Goal: Task Accomplishment & Management: Complete application form

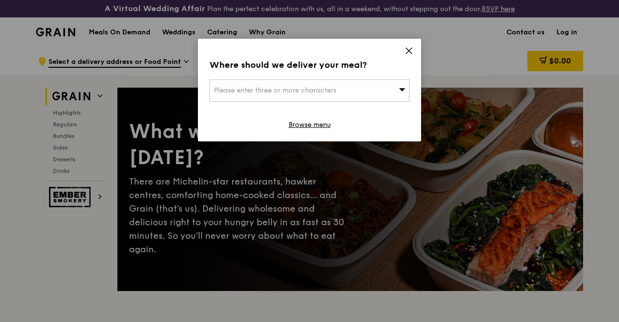
click at [409, 49] on icon at bounding box center [408, 51] width 9 height 9
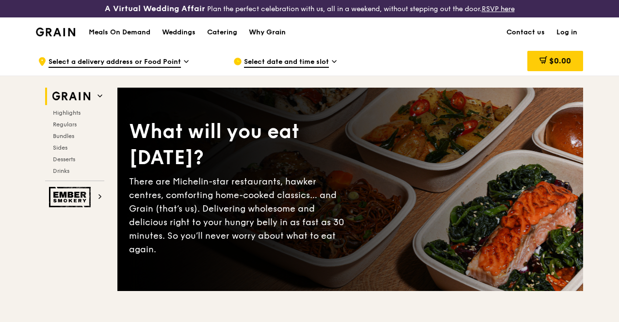
click at [277, 40] on div "Why Grain" at bounding box center [267, 32] width 37 height 29
click at [273, 37] on div "Why Grain" at bounding box center [267, 32] width 37 height 29
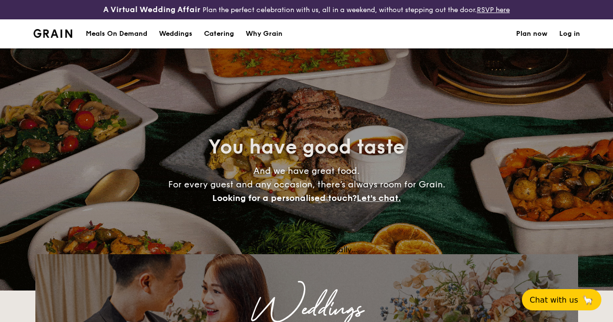
select select
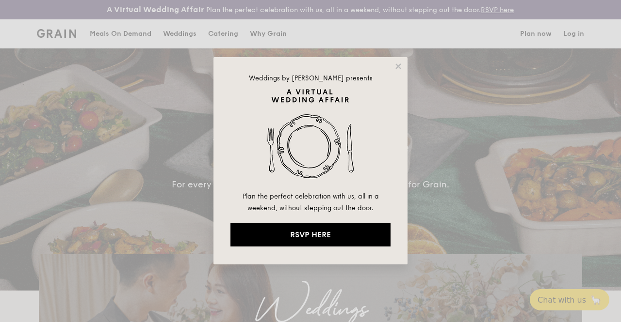
click at [397, 62] on icon at bounding box center [398, 66] width 9 height 9
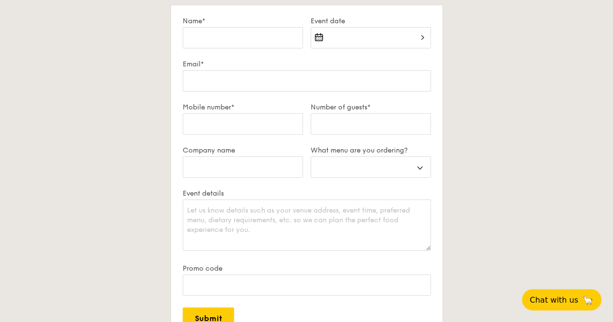
scroll to position [1727, 0]
click at [357, 169] on select "Buffet Mini Buffet High Tea Canapés Meal Boxes Wedding" at bounding box center [371, 167] width 120 height 21
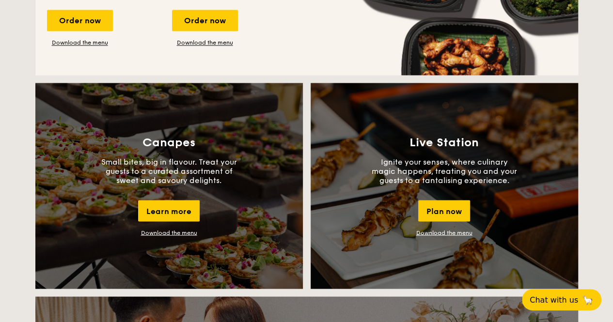
scroll to position [802, 0]
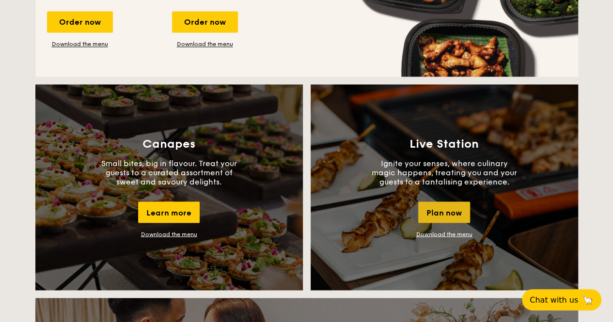
click at [457, 221] on div "Plan now" at bounding box center [444, 212] width 52 height 21
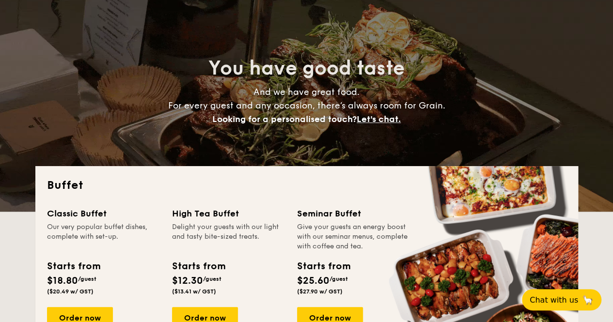
scroll to position [0, 0]
